Goal: Task Accomplishment & Management: Manage account settings

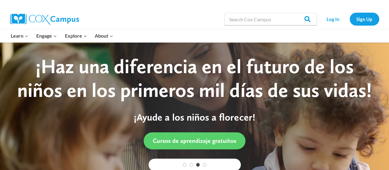
click at [199, 18] on div "Search in https://coxcampus.org/ Search Search Log In Sign Up" at bounding box center [266, 19] width 228 height 20
click at [329, 18] on link "Log In" at bounding box center [333, 19] width 27 height 13
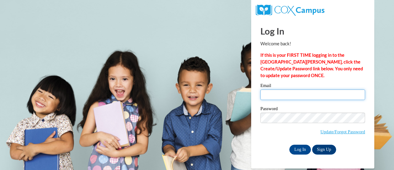
click at [284, 94] on input "Email" at bounding box center [312, 94] width 105 height 10
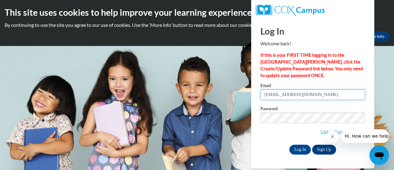
type input "[EMAIL_ADDRESS][DOMAIN_NAME]"
click at [294, 134] on span "Update/Forgot Password" at bounding box center [312, 125] width 105 height 26
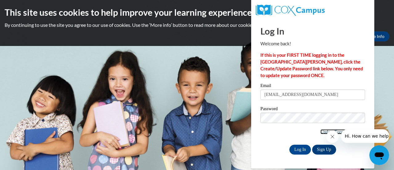
click at [323, 130] on link "Update/Forgot Password" at bounding box center [342, 131] width 45 height 5
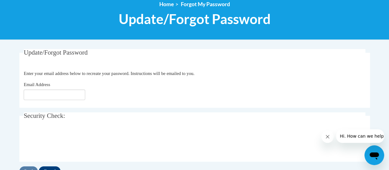
scroll to position [81, 0]
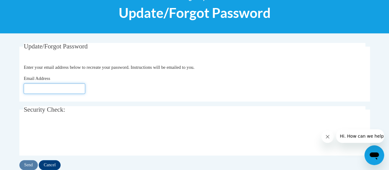
click at [61, 88] on input "Email Address" at bounding box center [55, 88] width 62 height 10
type input "[EMAIL_ADDRESS][DOMAIN_NAME]"
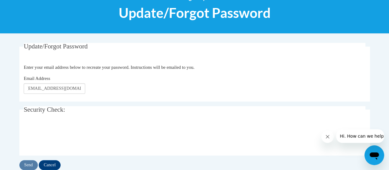
scroll to position [0, 0]
click at [28, 162] on input "Send" at bounding box center [28, 165] width 18 height 10
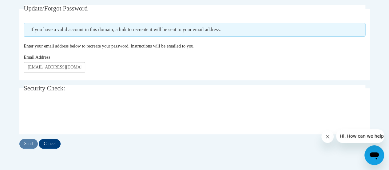
scroll to position [118, 0]
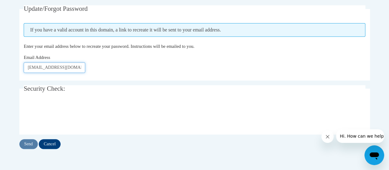
click at [71, 71] on input "[EMAIL_ADDRESS][DOMAIN_NAME]" at bounding box center [55, 67] width 62 height 10
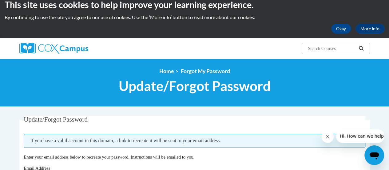
scroll to position [8, 0]
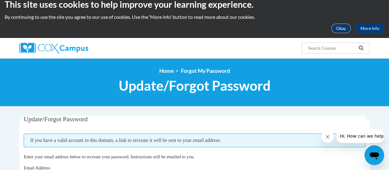
click at [341, 26] on button "Okay" at bounding box center [341, 28] width 20 height 10
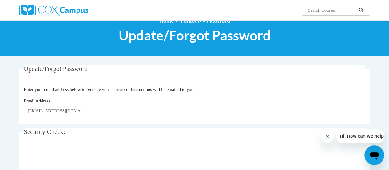
scroll to position [0, 0]
